Goal: Task Accomplishment & Management: Manage account settings

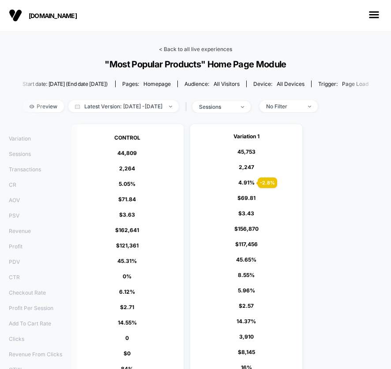
click at [182, 49] on link "< Back to all live experiences" at bounding box center [195, 49] width 73 height 7
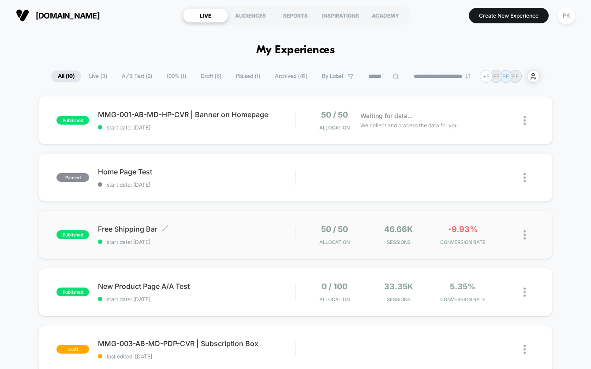
click at [254, 243] on span "start date: [DATE]" at bounding box center [196, 242] width 197 height 7
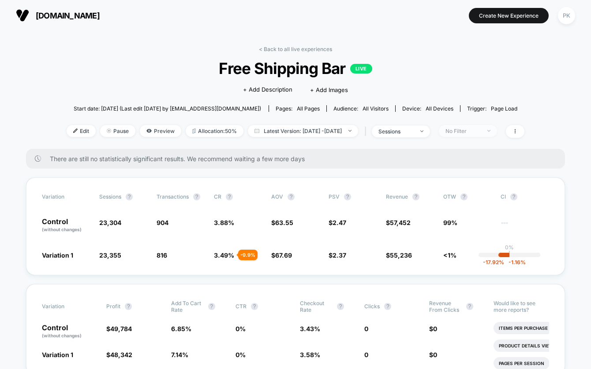
click at [390, 132] on div "No Filter" at bounding box center [462, 131] width 35 height 7
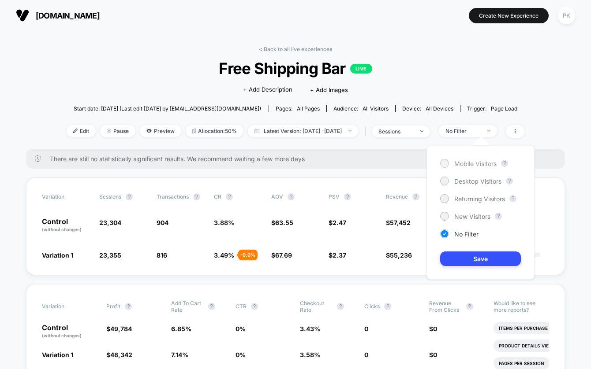
click at [390, 167] on span "Mobile Visitors" at bounding box center [475, 163] width 42 height 7
click at [390, 253] on button "Save" at bounding box center [480, 259] width 81 height 15
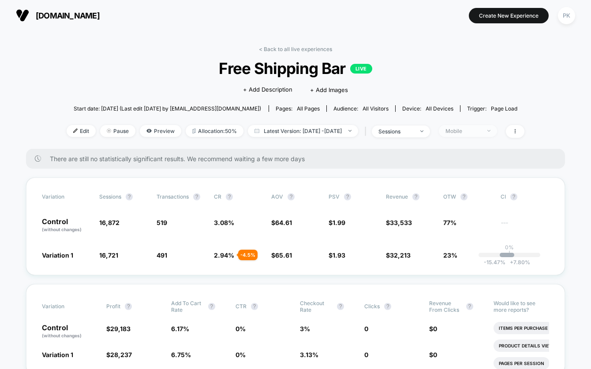
click at [390, 133] on div "Mobile" at bounding box center [462, 131] width 35 height 7
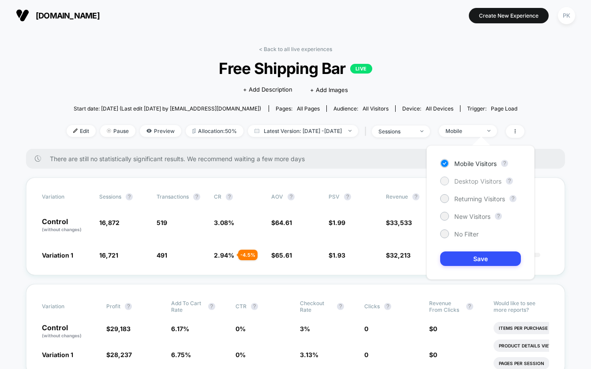
click at [390, 184] on span "Desktop Visitors" at bounding box center [477, 181] width 47 height 7
click at [390, 258] on button "Save" at bounding box center [480, 259] width 81 height 15
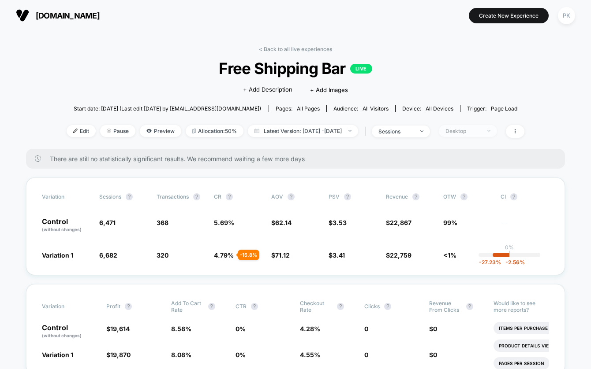
click at [390, 127] on span "Desktop" at bounding box center [468, 131] width 58 height 12
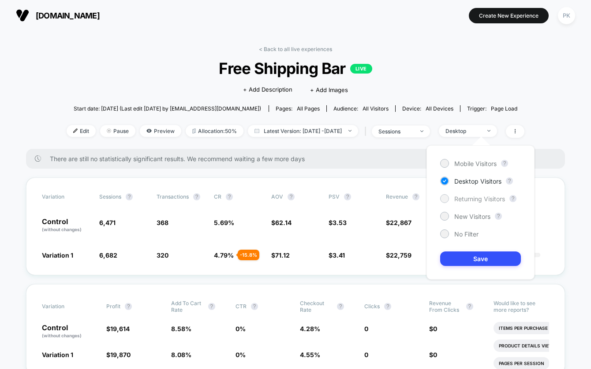
click at [390, 201] on span "Returning Visitors" at bounding box center [479, 198] width 51 height 7
click at [390, 254] on button "Save" at bounding box center [480, 259] width 81 height 15
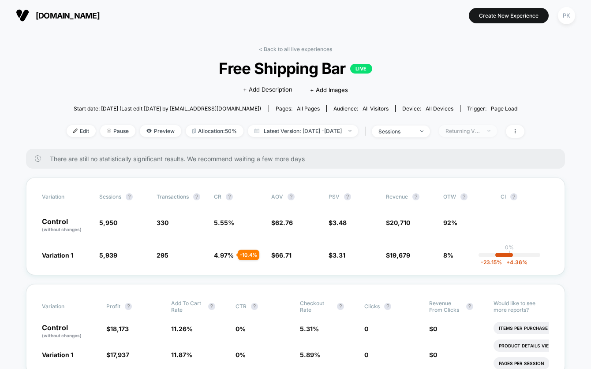
click at [390, 131] on span "Returning Visitors" at bounding box center [468, 131] width 58 height 12
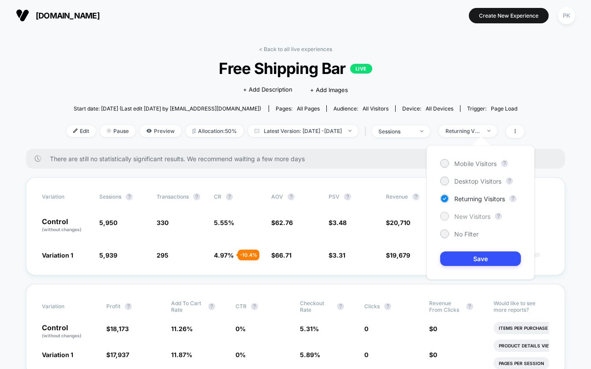
click at [390, 219] on span "New Visitors" at bounding box center [472, 216] width 36 height 7
click at [390, 259] on button "Save" at bounding box center [480, 259] width 81 height 15
